Goal: Transaction & Acquisition: Download file/media

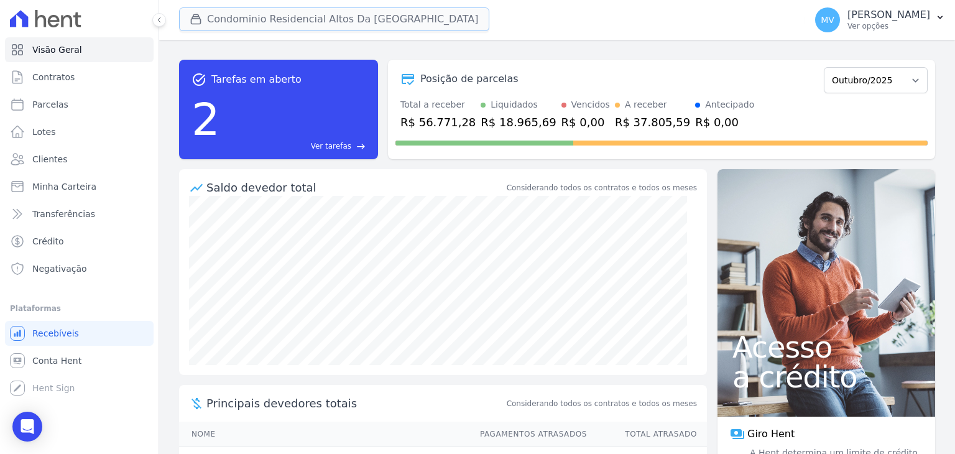
click at [302, 15] on button "Condominio Residencial Altos Da [GEOGRAPHIC_DATA]" at bounding box center [334, 19] width 310 height 24
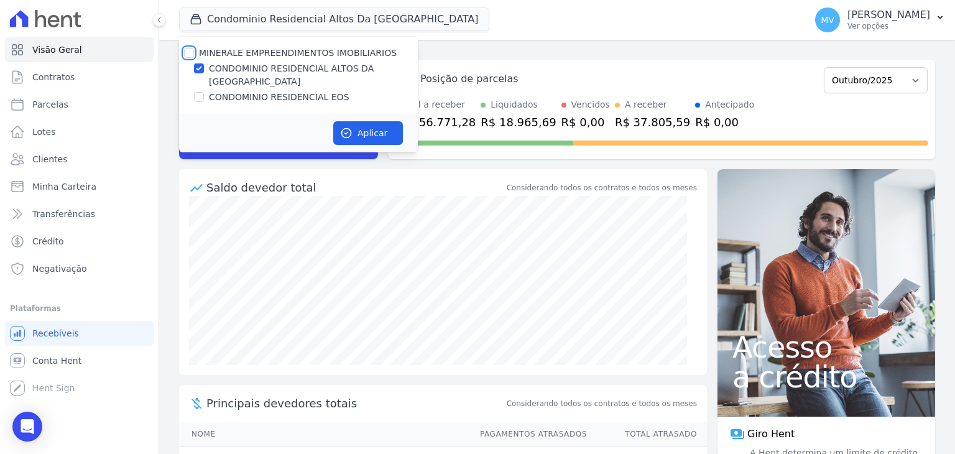
click at [188, 56] on input "MINERALE EMPREENDIMENTOS IMOBILIARIOS" at bounding box center [189, 53] width 10 height 10
checkbox input "true"
click at [188, 56] on input "MINERALE EMPREENDIMENTOS IMOBILIARIOS" at bounding box center [189, 53] width 10 height 10
checkbox input "false"
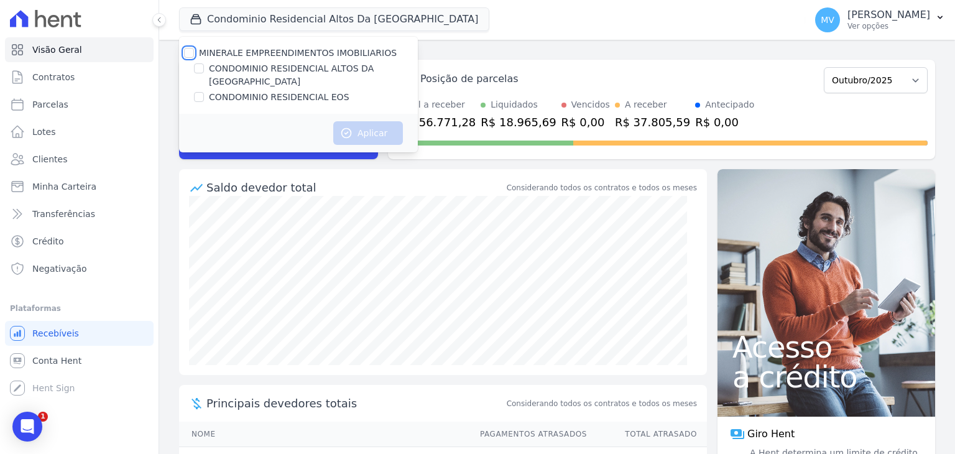
checkbox input "false"
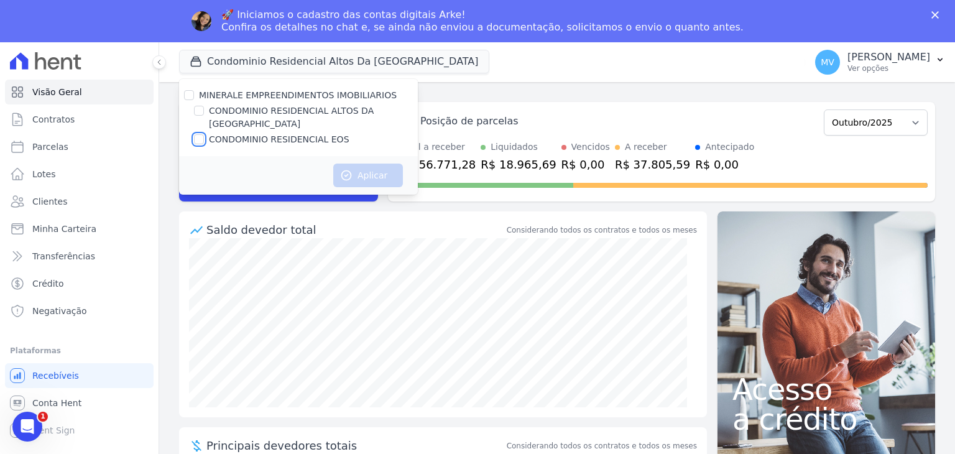
click at [196, 134] on input "CONDOMINIO RESIDENCIAL EOS" at bounding box center [199, 139] width 10 height 10
checkbox input "true"
click at [388, 164] on button "Aplicar" at bounding box center [368, 176] width 70 height 24
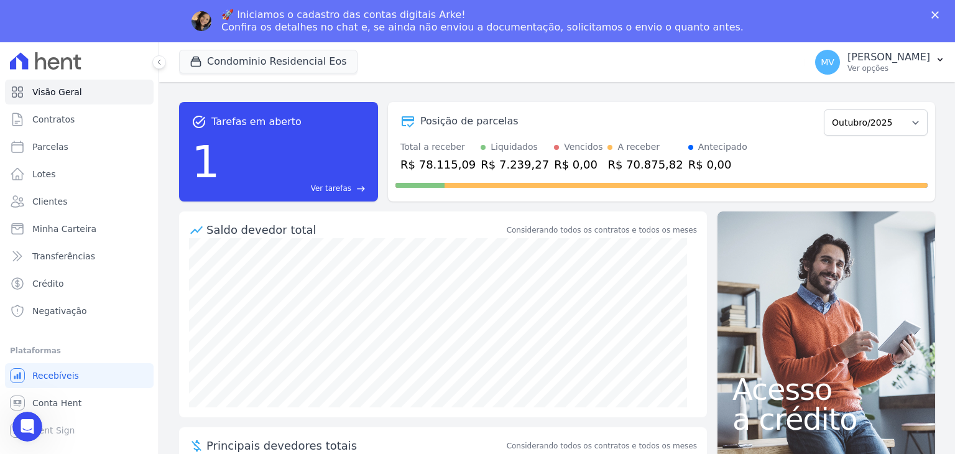
click at [933, 14] on polygon "Fechar" at bounding box center [934, 14] width 7 height 7
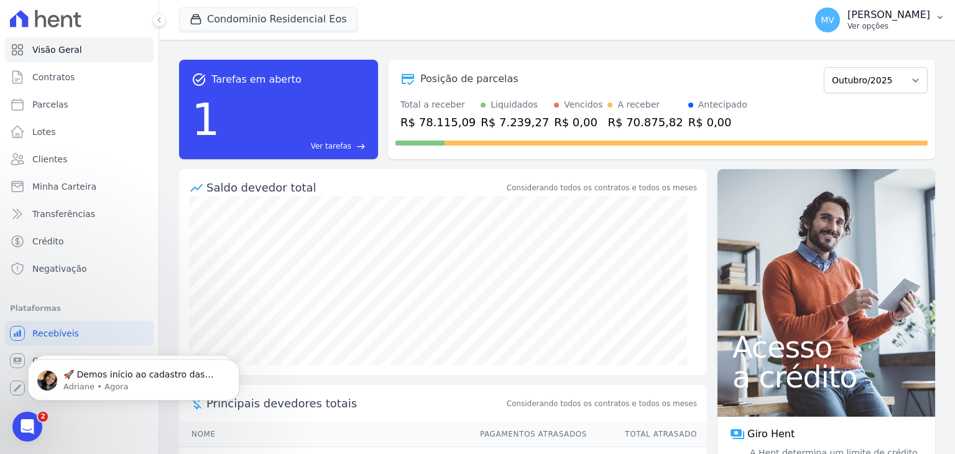
click at [916, 18] on p "[PERSON_NAME]" at bounding box center [888, 15] width 83 height 12
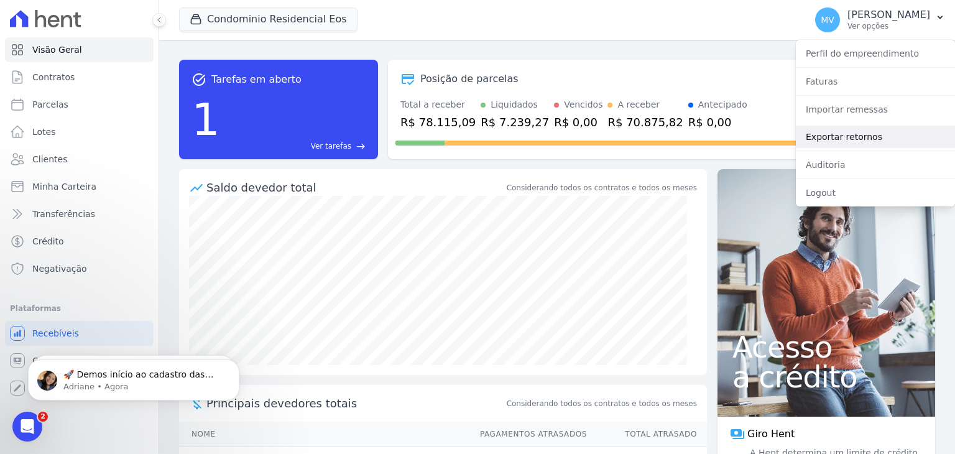
click at [849, 134] on link "Exportar retornos" at bounding box center [875, 137] width 159 height 22
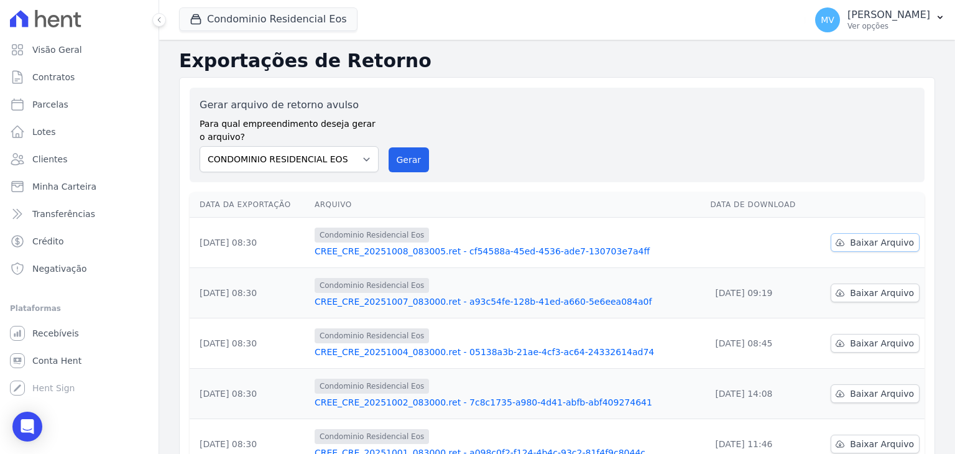
click at [882, 242] on span "Baixar Arquivo" at bounding box center [882, 242] width 64 height 12
click at [293, 23] on button "Condominio Residencial Eos" at bounding box center [268, 19] width 178 height 24
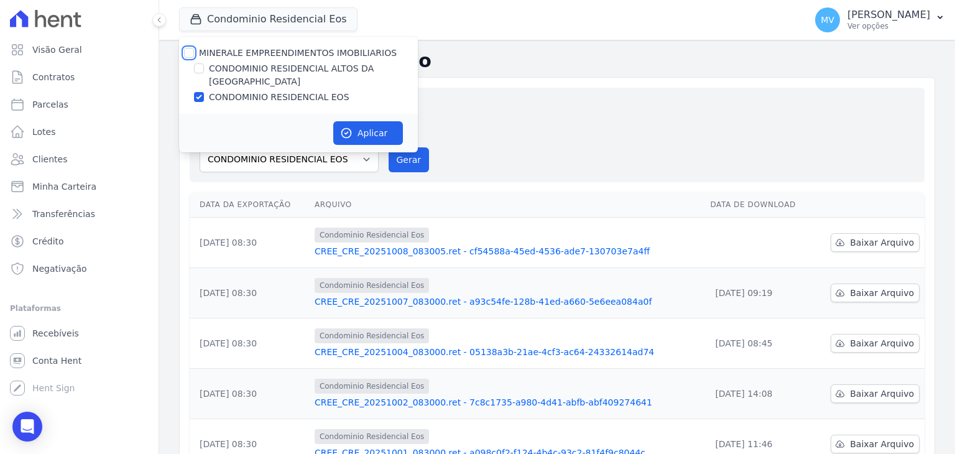
click at [188, 48] on input "MINERALE EMPREENDIMENTOS IMOBILIARIOS" at bounding box center [189, 53] width 10 height 10
checkbox input "true"
click at [190, 49] on input "MINERALE EMPREENDIMENTOS IMOBILIARIOS" at bounding box center [189, 53] width 10 height 10
checkbox input "false"
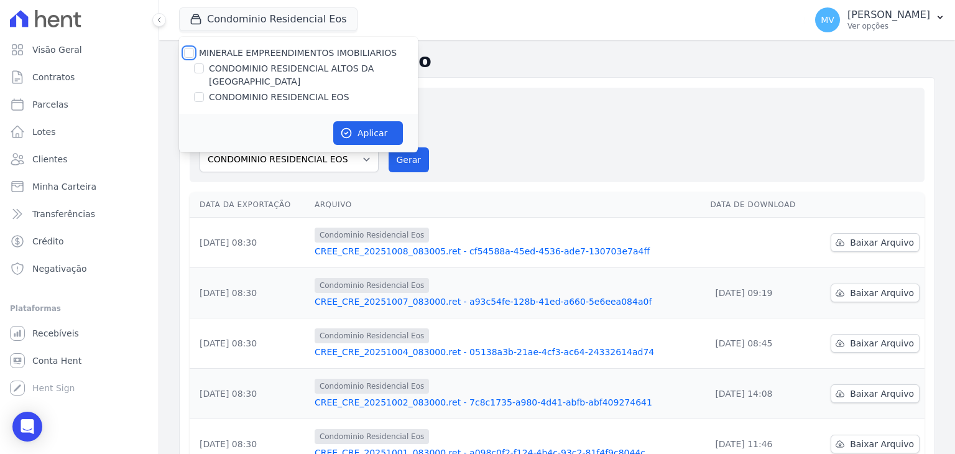
checkbox input "false"
click at [201, 70] on input "CONDOMINIO RESIDENCIAL ALTOS DA [GEOGRAPHIC_DATA]" at bounding box center [199, 68] width 10 height 10
checkbox input "true"
click at [353, 121] on button "Aplicar" at bounding box center [368, 133] width 70 height 24
